Goal: Transaction & Acquisition: Register for event/course

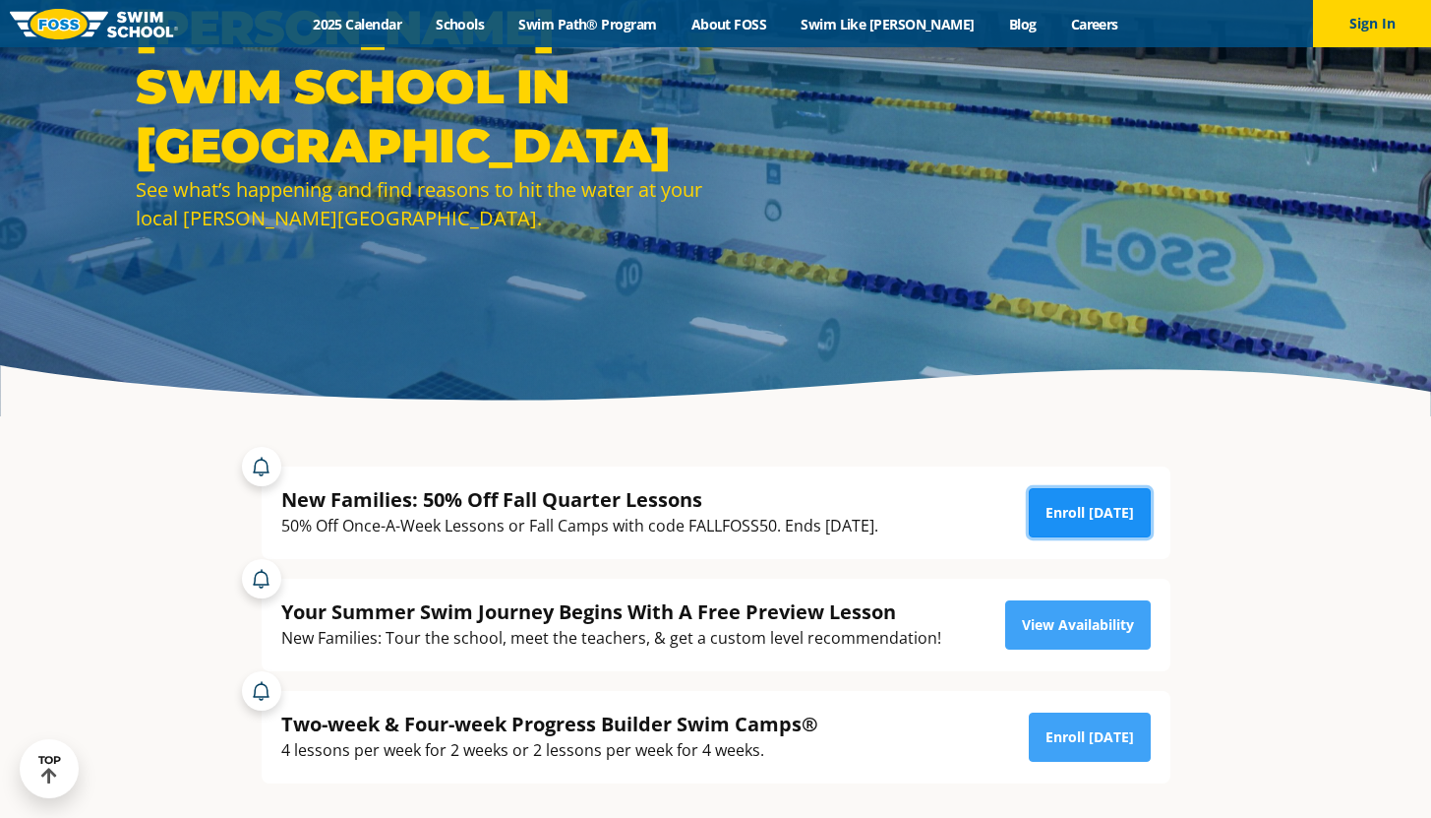
click at [1125, 513] on link "Enroll Today" at bounding box center [1090, 512] width 122 height 49
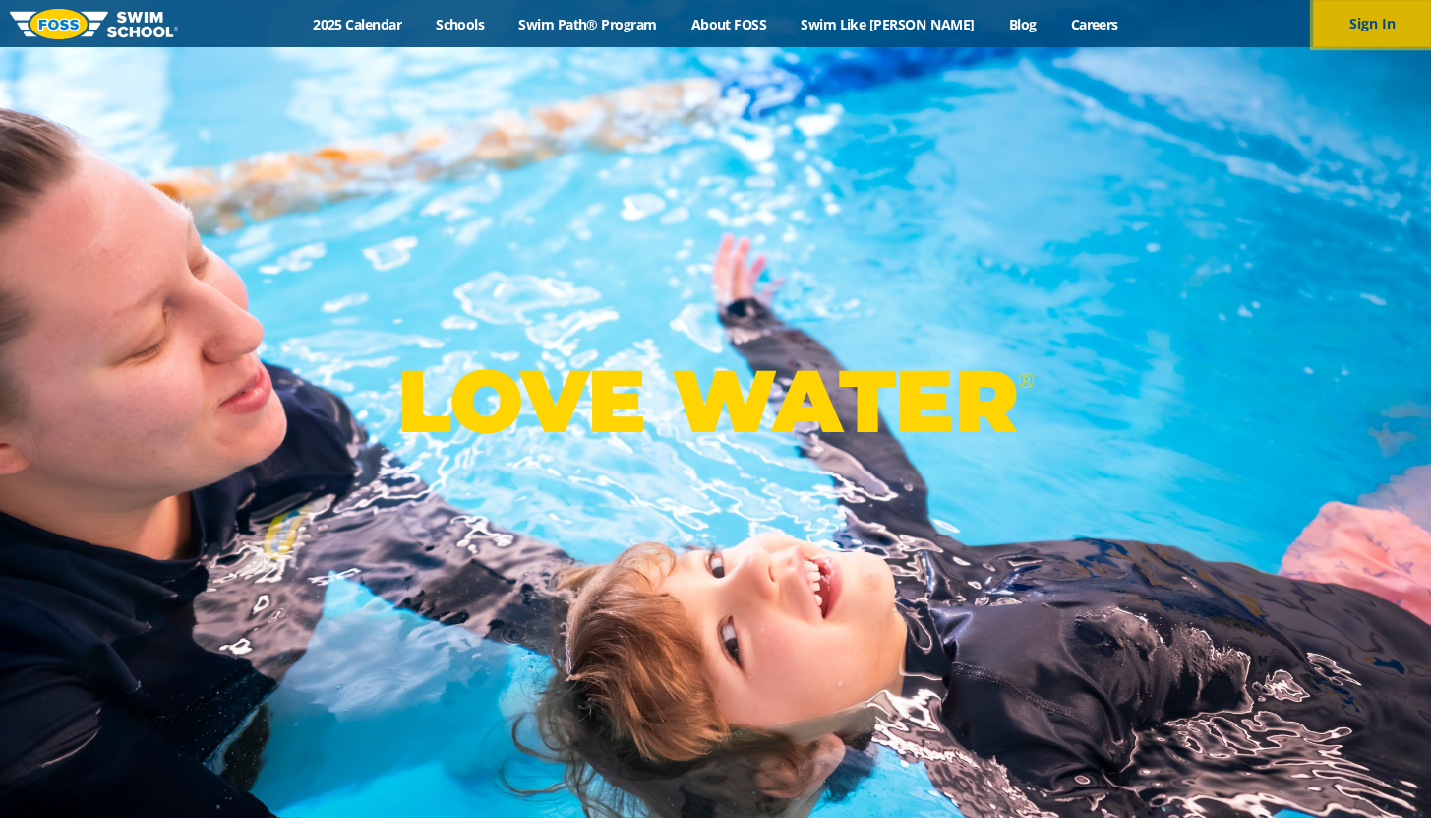
click at [1360, 17] on button "Sign In" at bounding box center [1372, 23] width 118 height 47
